Goal: Task Accomplishment & Management: Manage account settings

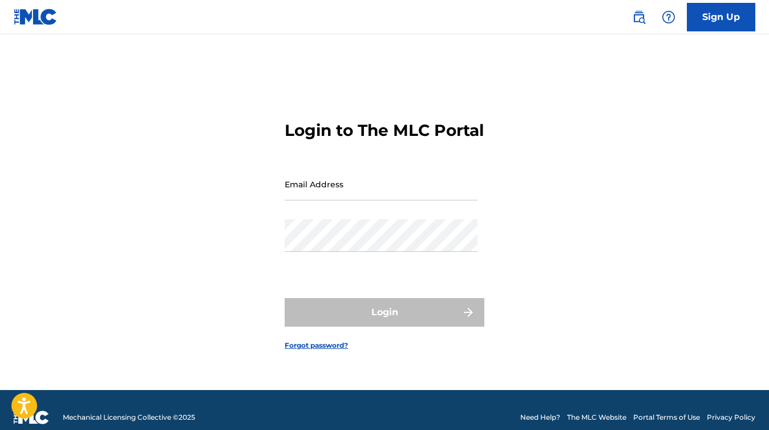
click at [385, 195] on input "Email Address" at bounding box center [381, 184] width 193 height 33
click at [392, 200] on input "Email Address" at bounding box center [381, 184] width 193 height 33
type input "[EMAIL_ADDRESS][DOMAIN_NAME]"
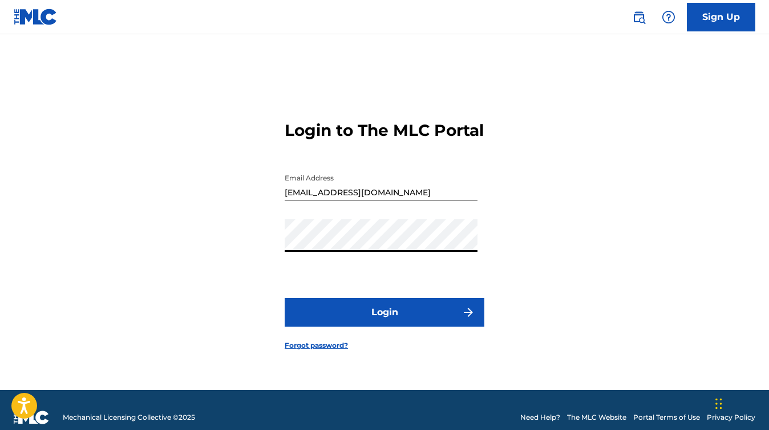
click at [393, 323] on button "Login" at bounding box center [385, 312] width 200 height 29
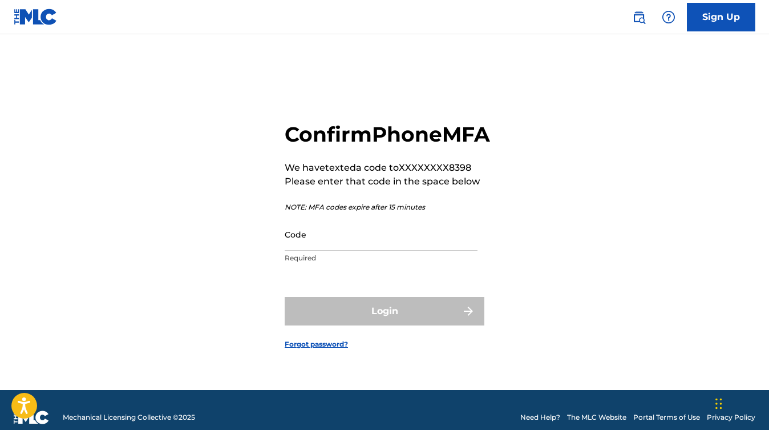
click at [352, 248] on input "Code" at bounding box center [381, 234] width 193 height 33
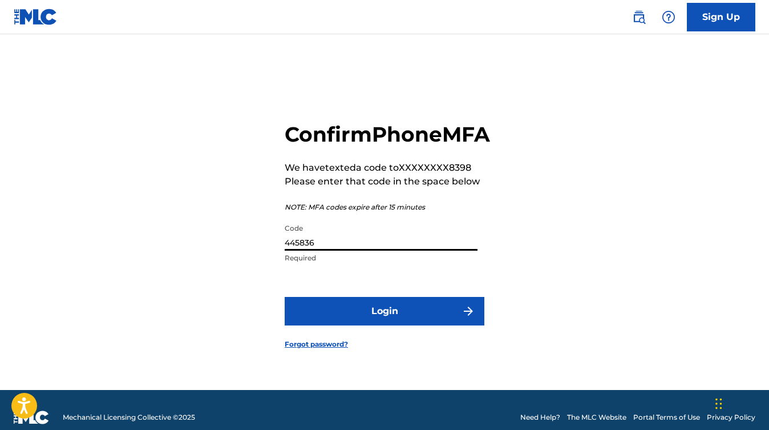
type input "445836"
click at [383, 323] on button "Login" at bounding box center [385, 311] width 200 height 29
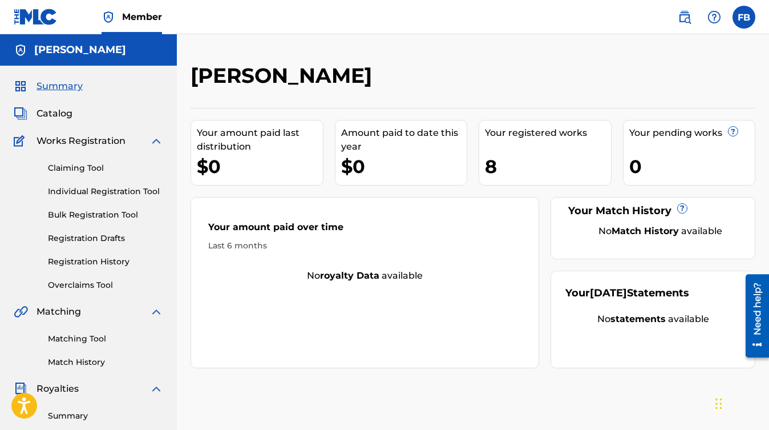
click at [744, 21] on label at bounding box center [743, 17] width 23 height 23
click at [744, 17] on input "FB [PERSON_NAME] [PERSON_NAME][EMAIL_ADDRESS][DOMAIN_NAME] Notification Prefere…" at bounding box center [744, 17] width 0 height 0
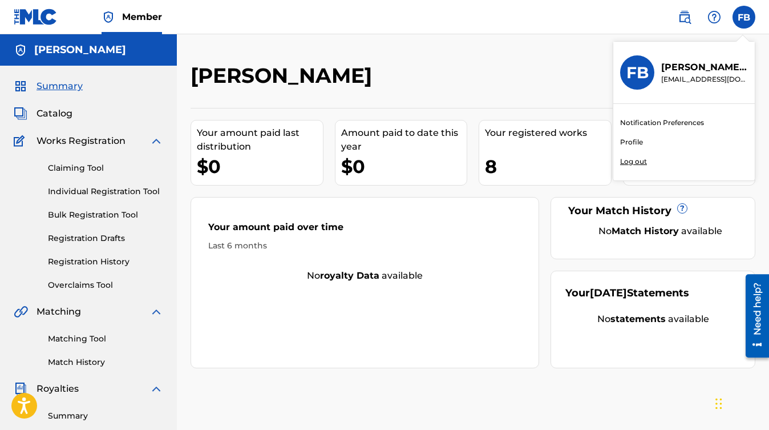
click at [644, 163] on p "Log out" at bounding box center [633, 161] width 27 height 10
click at [744, 17] on input "FB [PERSON_NAME] [PERSON_NAME][EMAIL_ADDRESS][DOMAIN_NAME] Notification Prefere…" at bounding box center [744, 17] width 0 height 0
